Goal: Transaction & Acquisition: Purchase product/service

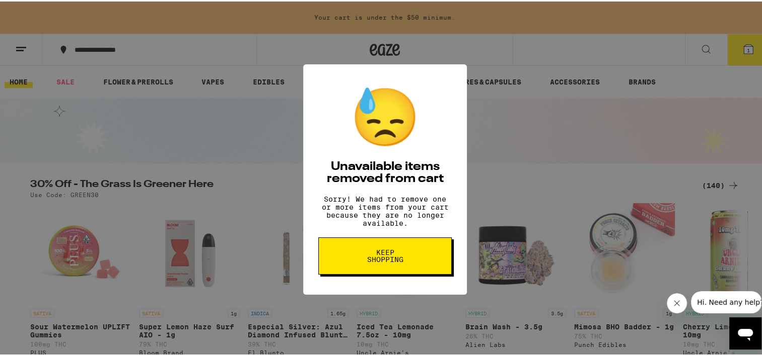
click at [391, 262] on span "Keep Shopping" at bounding box center [385, 255] width 52 height 14
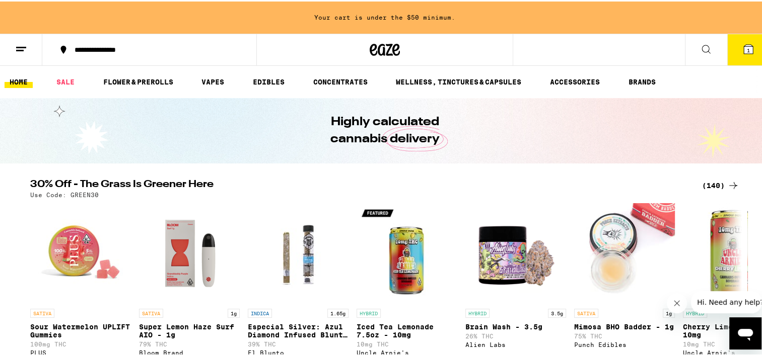
click at [710, 183] on div "(140)" at bounding box center [720, 184] width 37 height 12
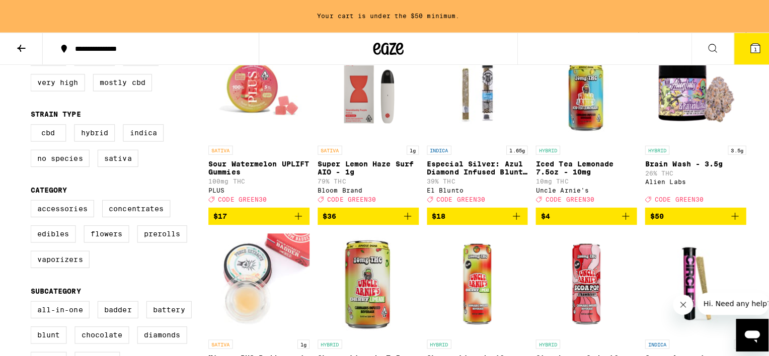
scroll to position [60, 0]
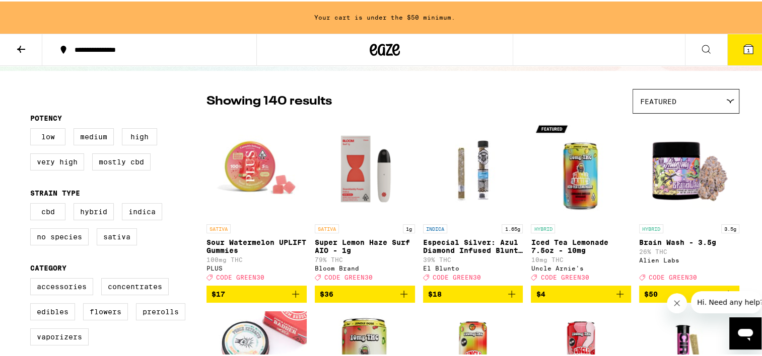
click at [736, 55] on button "1" at bounding box center [748, 48] width 42 height 31
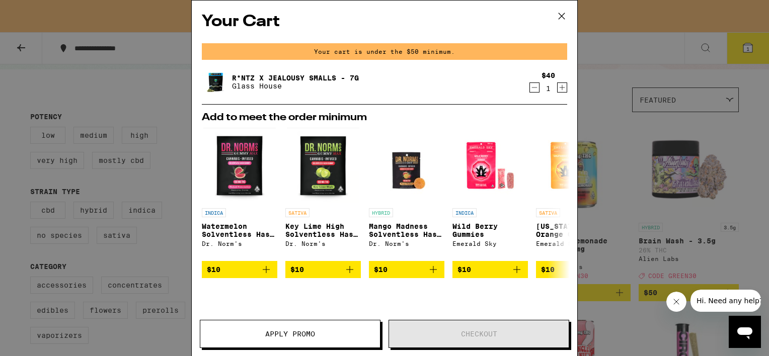
click at [532, 88] on icon "Decrement" at bounding box center [535, 88] width 6 height 0
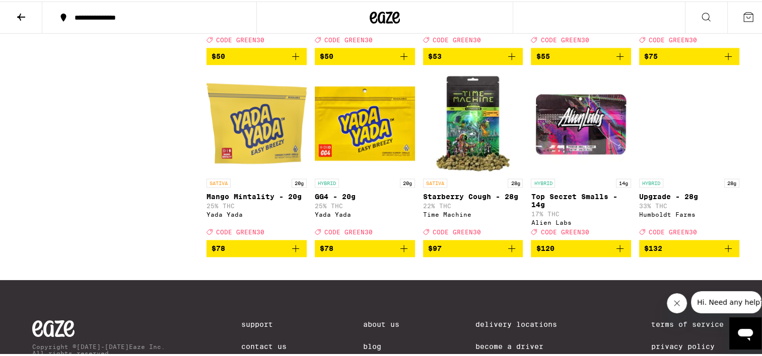
scroll to position [5265, 0]
